Goal: Communication & Community: Answer question/provide support

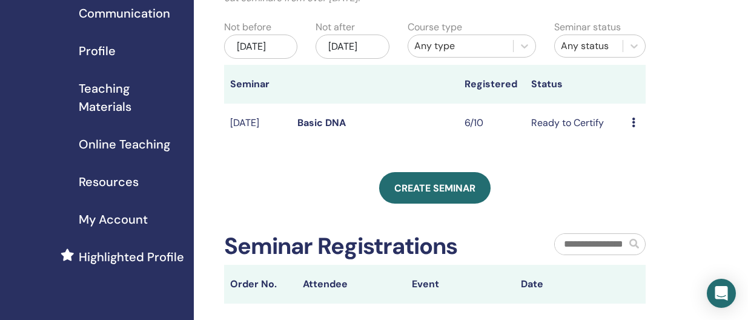
scroll to position [120, 0]
click at [333, 128] on link "Basic DNA" at bounding box center [321, 122] width 48 height 13
click at [471, 133] on td "6/10" at bounding box center [492, 122] width 67 height 39
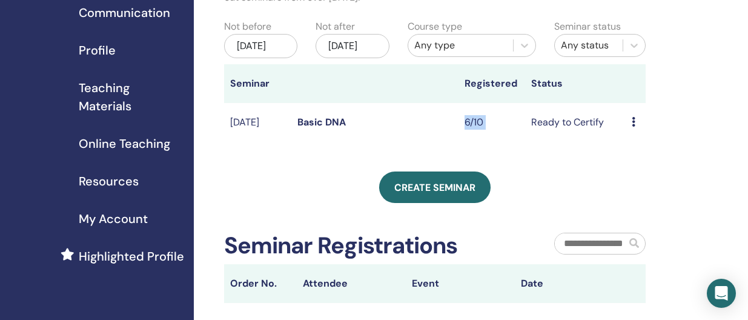
click at [471, 133] on td "6/10" at bounding box center [492, 122] width 67 height 39
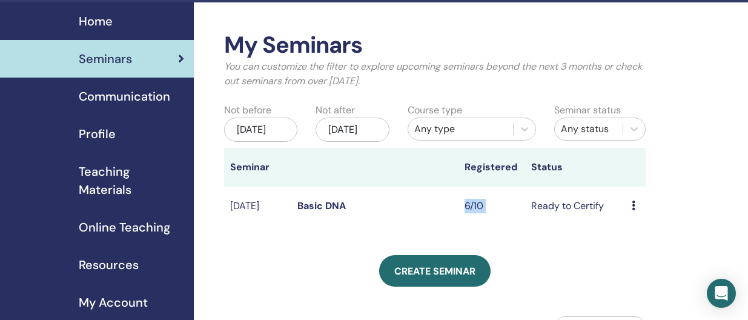
scroll to position [0, 0]
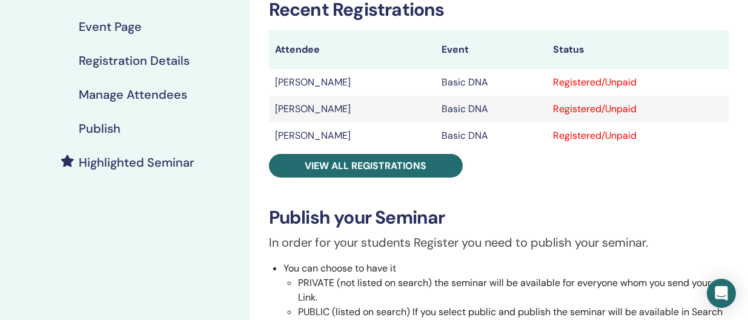
scroll to position [203, 0]
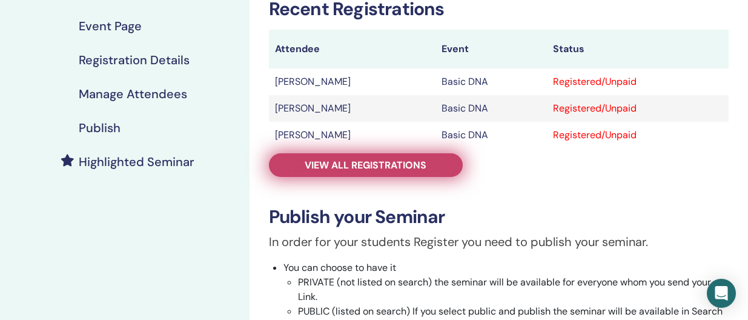
click at [399, 165] on span "View all registrations" at bounding box center [366, 165] width 122 height 13
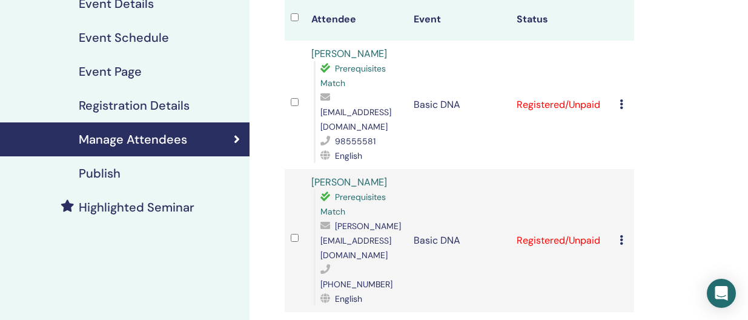
scroll to position [168, 0]
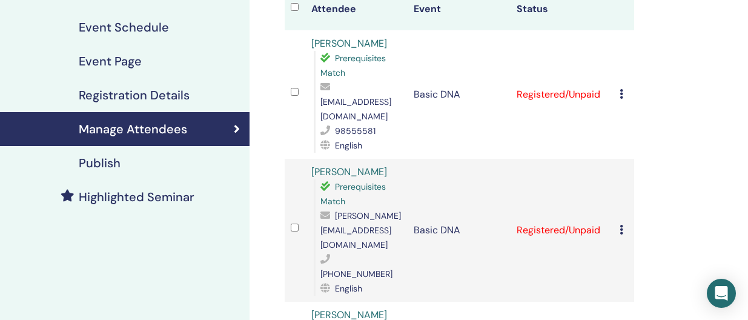
click at [621, 89] on icon at bounding box center [622, 94] width 4 height 10
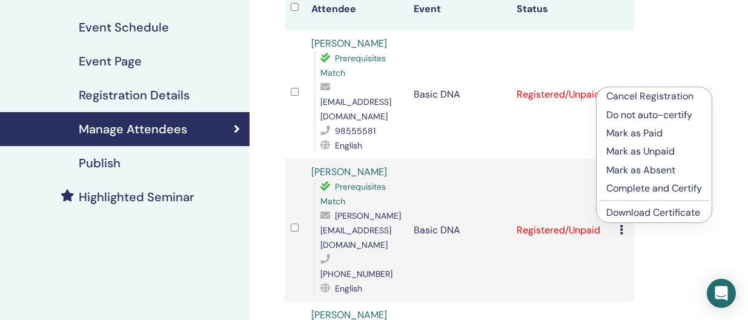
click at [629, 188] on p "Complete and Certify" at bounding box center [654, 188] width 96 height 15
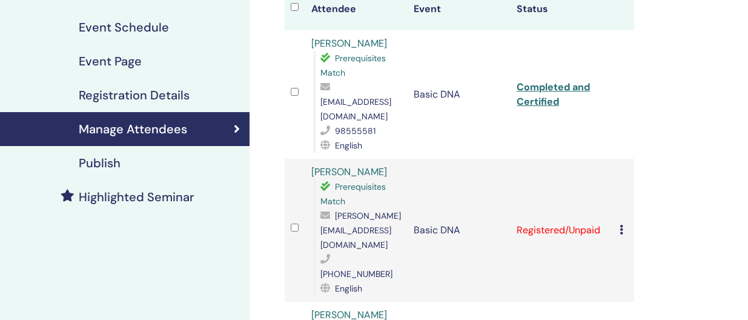
scroll to position [168, 0]
click at [621, 225] on icon at bounding box center [622, 230] width 4 height 10
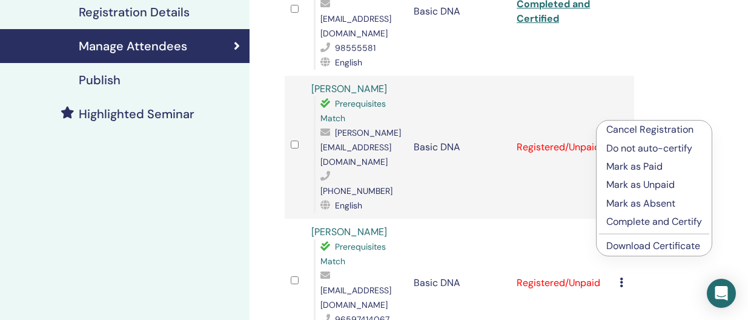
scroll to position [251, 0]
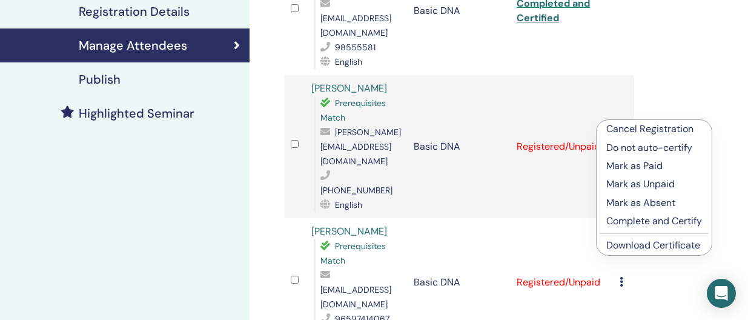
click at [625, 224] on p "Complete and Certify" at bounding box center [654, 221] width 96 height 15
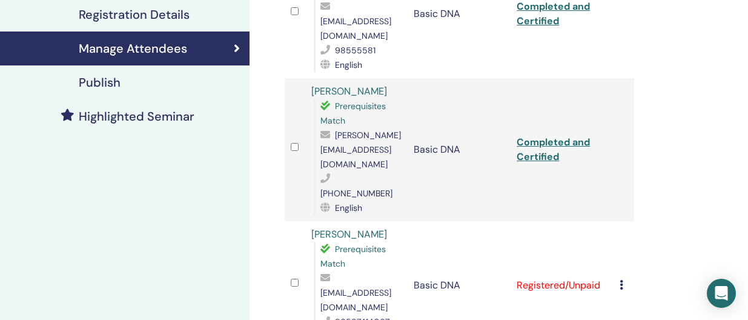
scroll to position [280, 0]
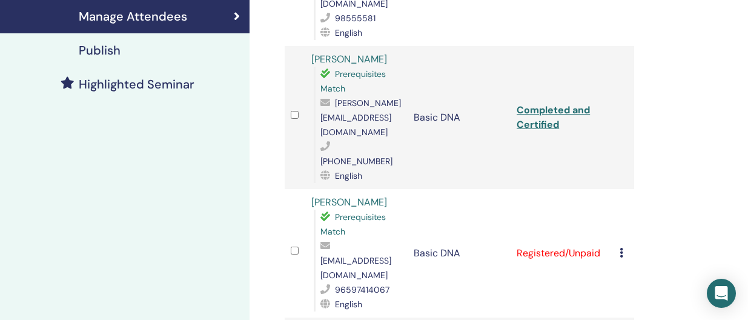
click at [621, 248] on icon at bounding box center [622, 253] width 4 height 10
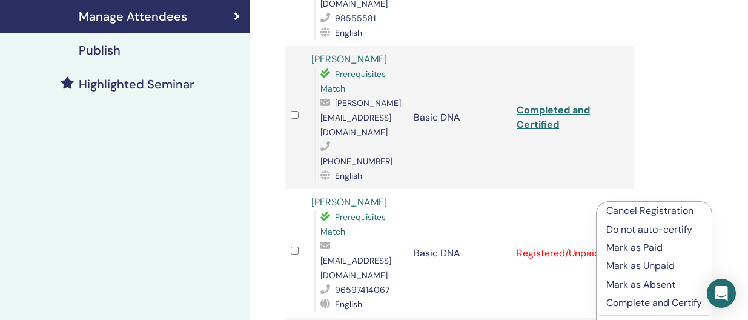
click at [632, 302] on p "Complete and Certify" at bounding box center [654, 303] width 96 height 15
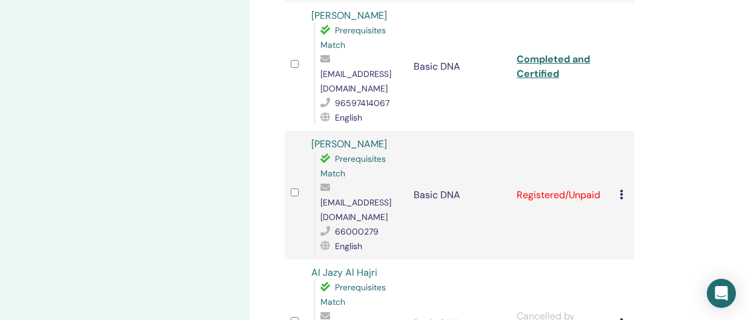
scroll to position [468, 0]
click at [620, 189] on icon at bounding box center [622, 194] width 4 height 10
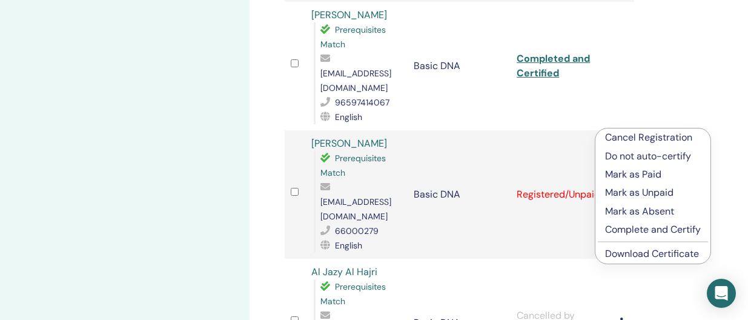
click at [628, 224] on p "Complete and Certify" at bounding box center [653, 229] width 96 height 15
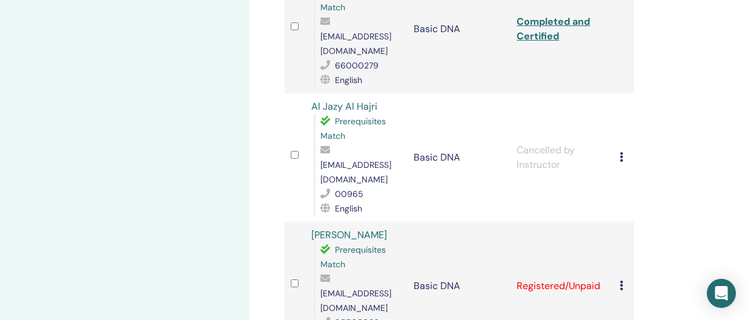
scroll to position [634, 0]
click at [620, 280] on icon at bounding box center [622, 285] width 4 height 10
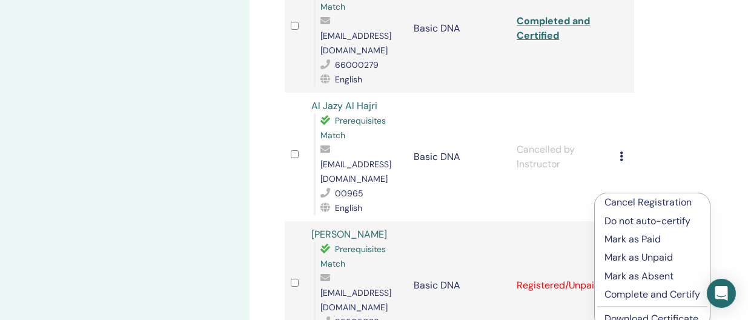
click at [638, 292] on p "Complete and Certify" at bounding box center [652, 294] width 96 height 15
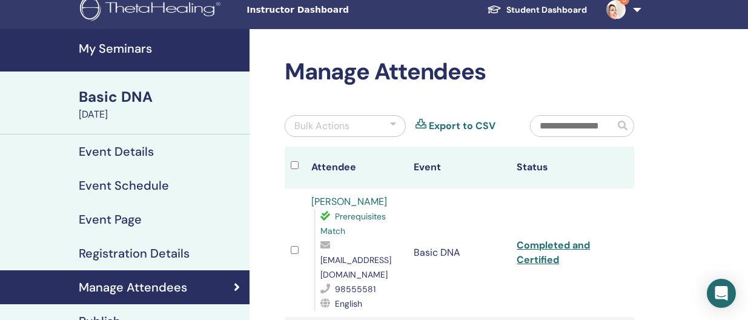
scroll to position [10, 0]
click at [504, 7] on link "Student Dashboard" at bounding box center [536, 10] width 119 height 22
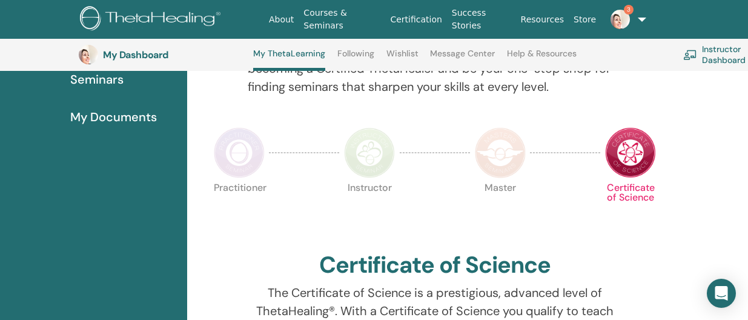
scroll to position [209, 0]
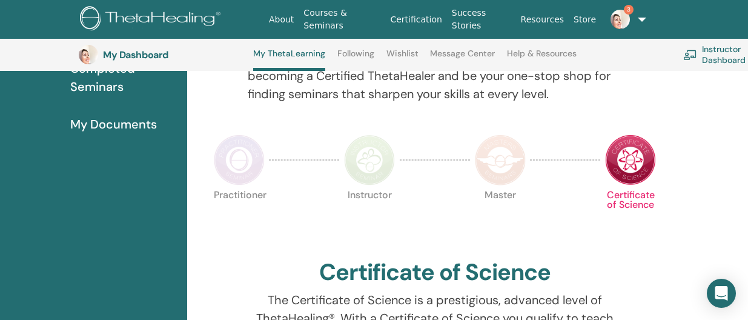
click at [635, 170] on img at bounding box center [630, 159] width 51 height 51
click at [494, 164] on img at bounding box center [500, 159] width 51 height 51
click at [645, 152] on img at bounding box center [630, 159] width 51 height 51
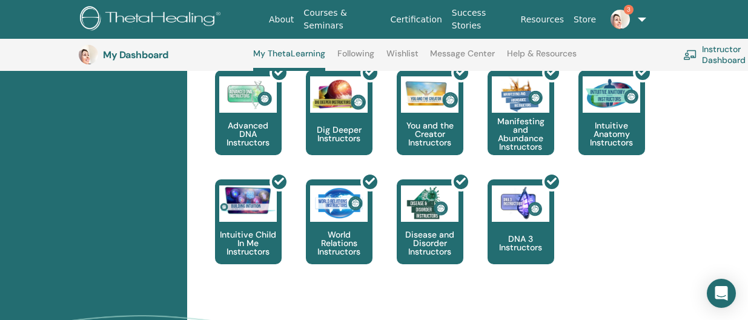
scroll to position [764, 0]
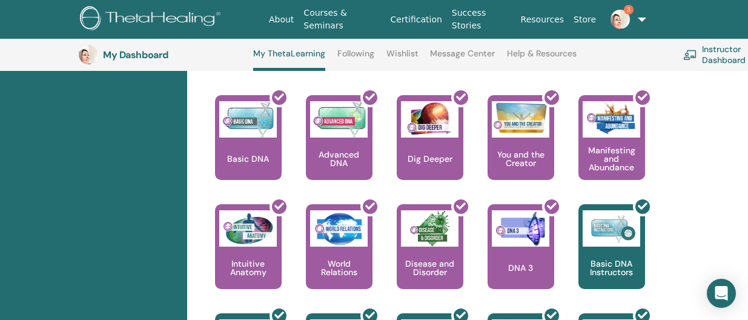
scroll to position [509, 0]
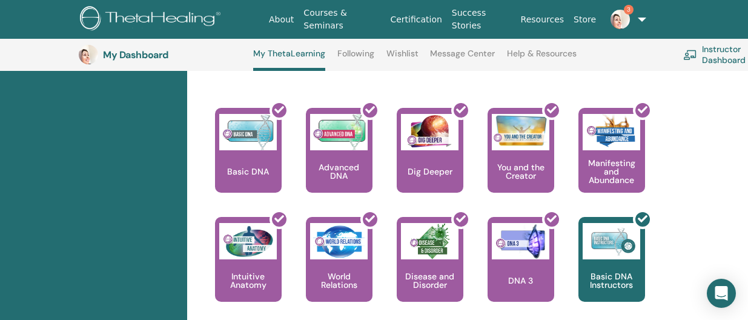
click at [354, 54] on link "Following" at bounding box center [355, 57] width 37 height 19
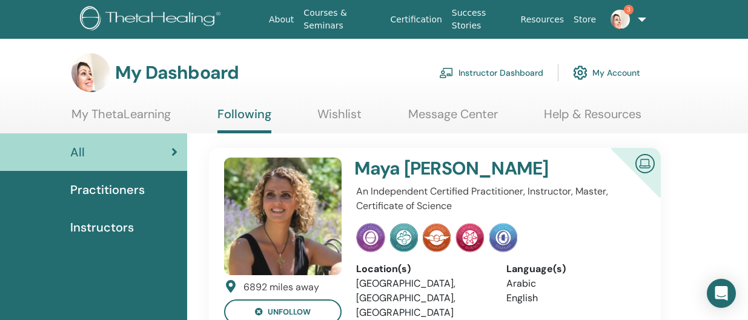
click at [454, 118] on link "Message Center" at bounding box center [453, 119] width 90 height 24
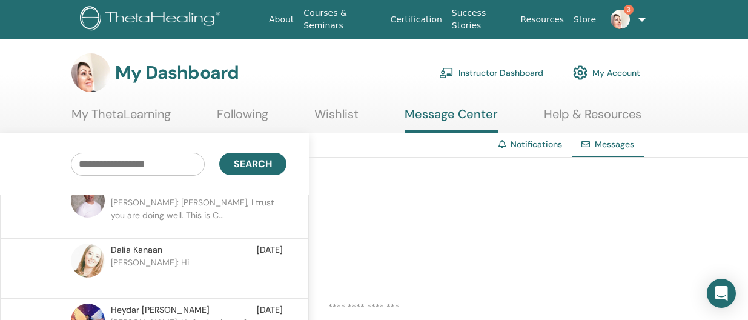
scroll to position [55, 0]
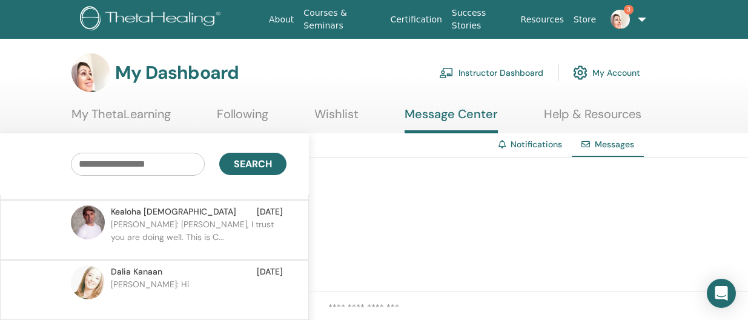
click at [145, 237] on p "[PERSON_NAME]: [PERSON_NAME], I trust you are doing well. This is C..." at bounding box center [199, 236] width 176 height 36
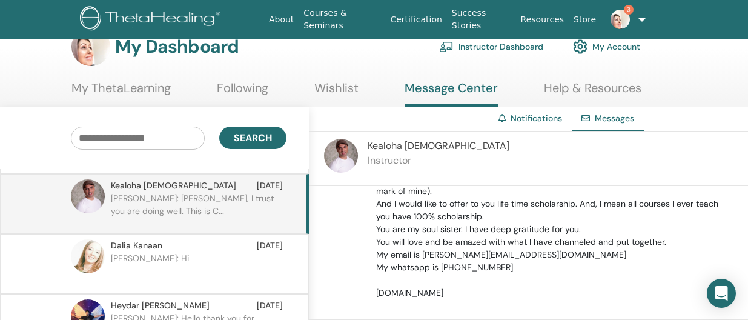
scroll to position [105, 0]
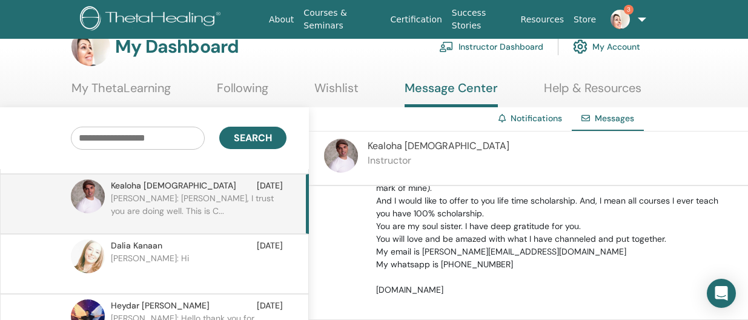
click at [426, 291] on p "[PERSON_NAME], I trust you are doing well. This is [PERSON_NAME]. [PERSON_NAME]…" at bounding box center [555, 207] width 358 height 178
drag, startPoint x: 472, startPoint y: 288, endPoint x: 376, endPoint y: 293, distance: 95.8
click at [375, 293] on div "[PERSON_NAME][DEMOGRAPHIC_DATA] [DATE] 3:15 AM [PERSON_NAME], I trust you are d…" at bounding box center [555, 196] width 376 height 200
copy p "[DOMAIN_NAME]"
